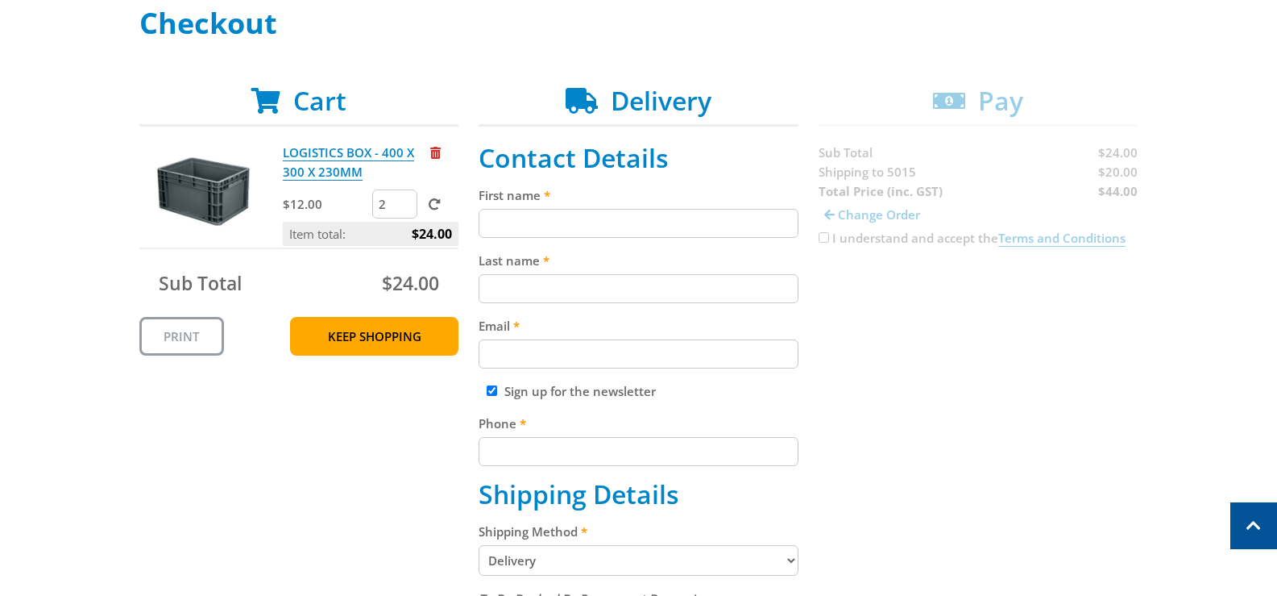
scroll to position [81, 0]
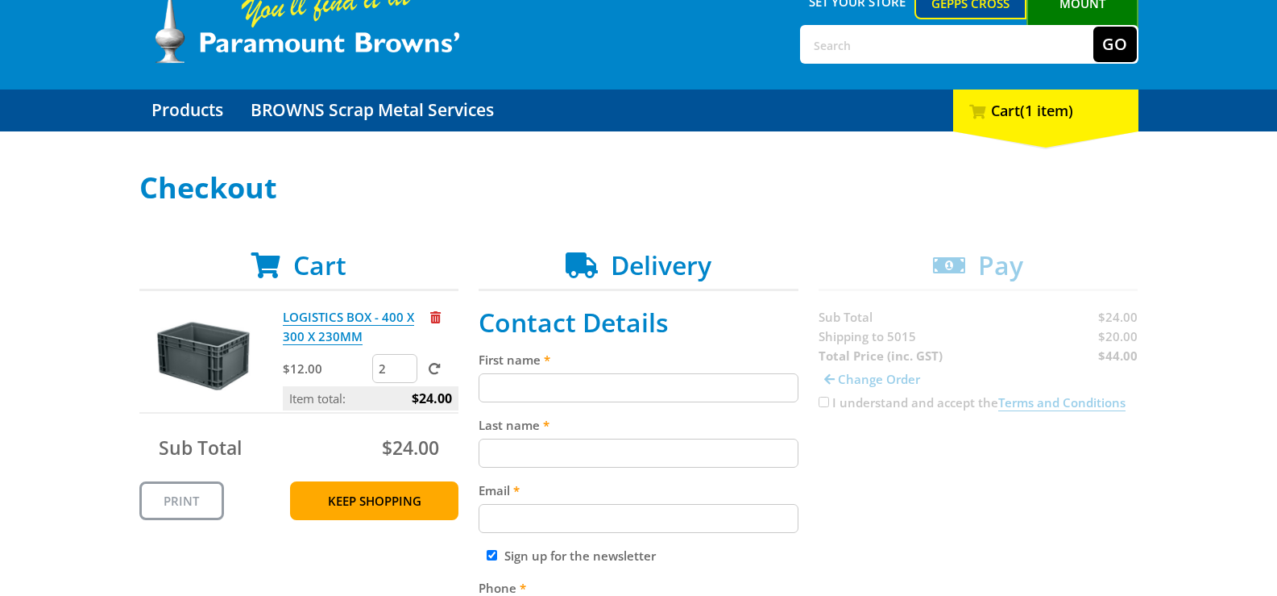
click at [346, 399] on p "Item total: $24.00" at bounding box center [371, 398] width 176 height 24
click at [387, 366] on input "2" at bounding box center [394, 368] width 45 height 29
click at [403, 371] on input "1" at bounding box center [394, 368] width 45 height 29
type input "0"
click at [403, 371] on input "0" at bounding box center [394, 368] width 45 height 29
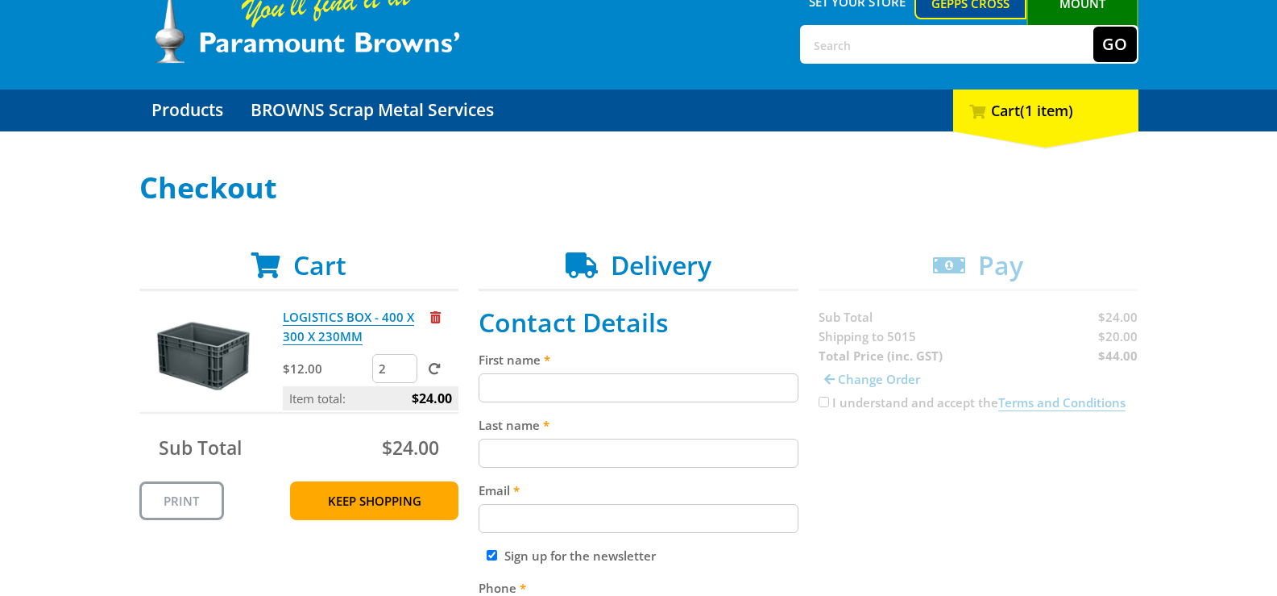
scroll to position [81, 0]
click at [390, 371] on input "2" at bounding box center [394, 368] width 45 height 29
click at [404, 371] on input "1" at bounding box center [394, 368] width 45 height 29
type input "0"
click at [404, 371] on input "0" at bounding box center [394, 368] width 45 height 29
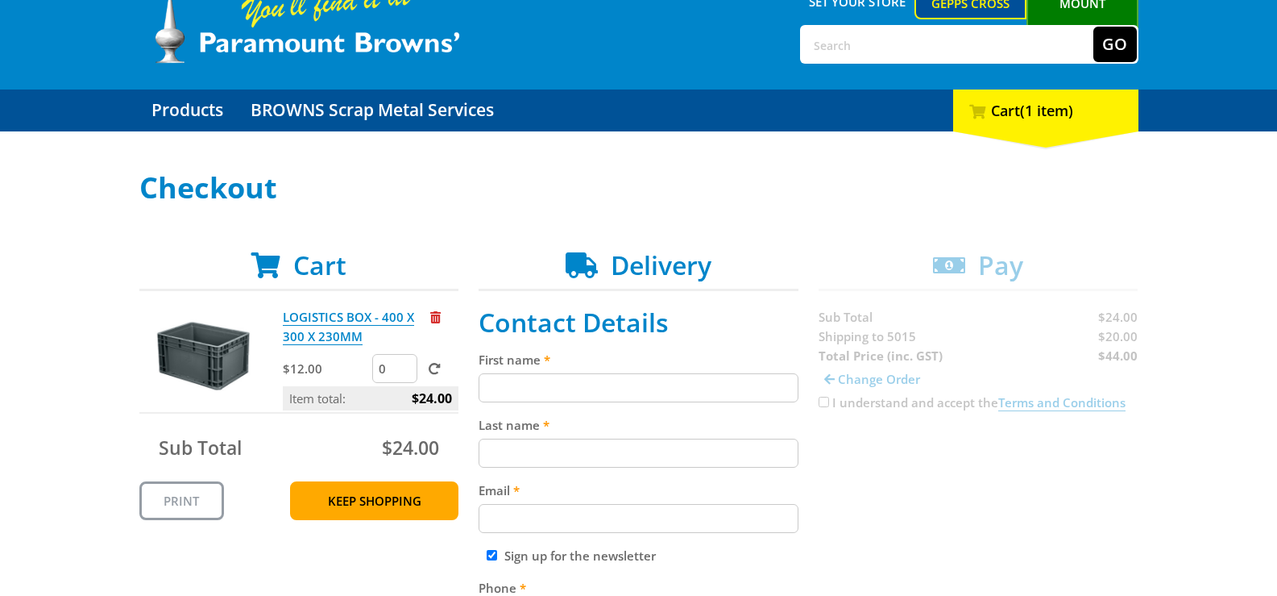
click at [432, 370] on span at bounding box center [435, 369] width 12 height 12
click at [0, 0] on input "submit" at bounding box center [0, 0] width 0 height 0
